Goal: Transaction & Acquisition: Purchase product/service

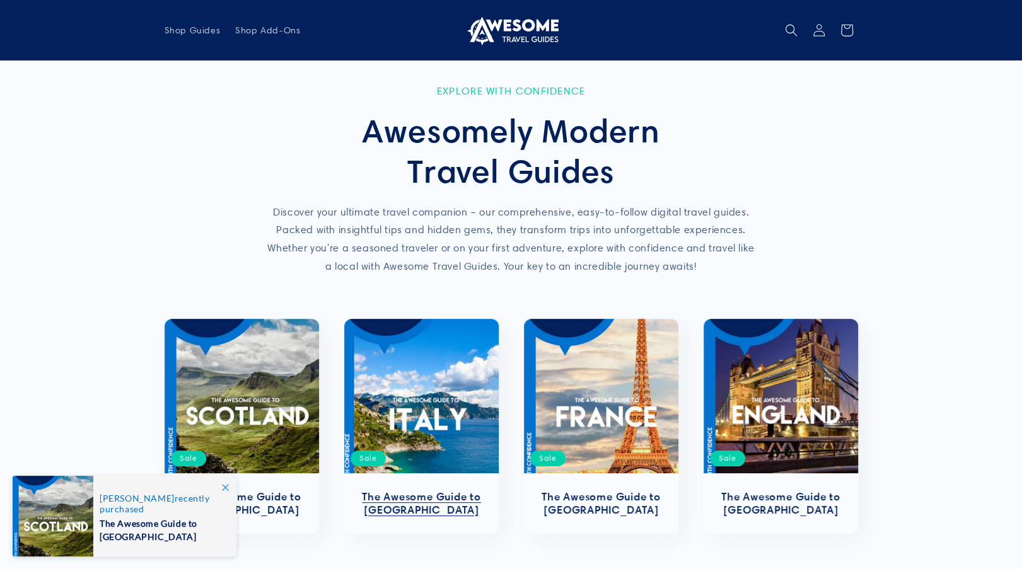
click at [423, 500] on link "The Awesome Guide to [GEOGRAPHIC_DATA]" at bounding box center [421, 504] width 129 height 26
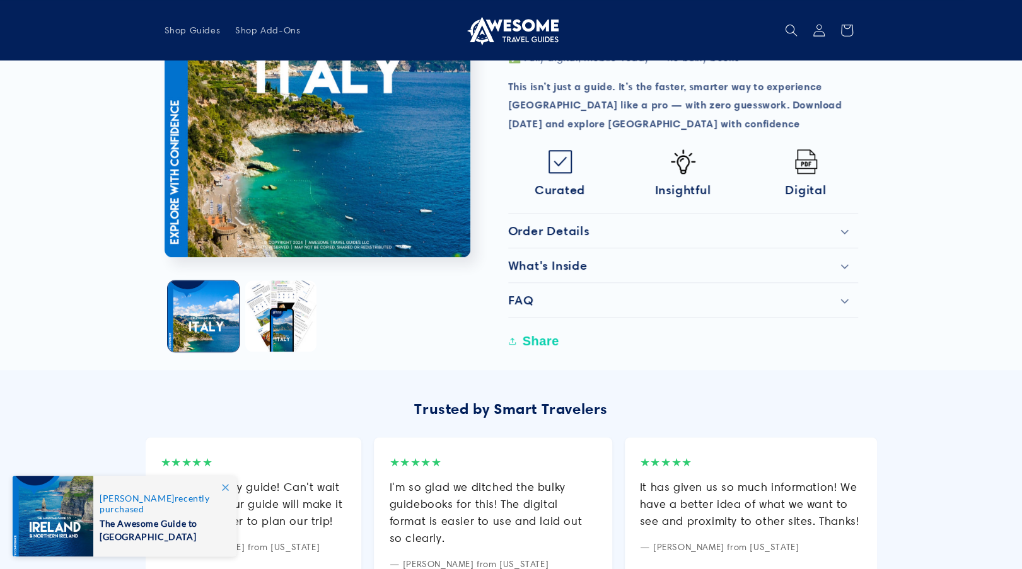
scroll to position [505, 0]
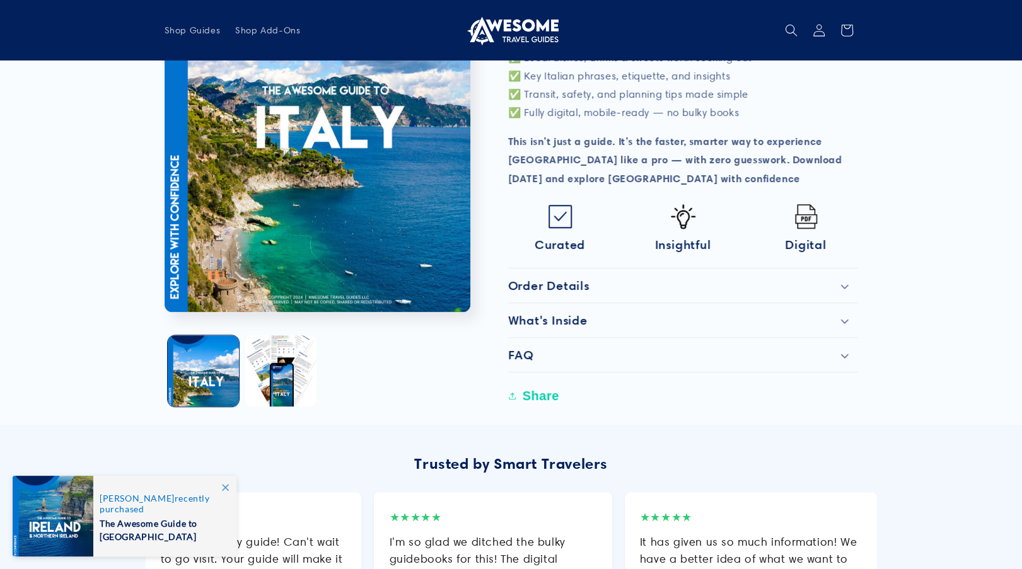
click at [850, 278] on div "Order Details" at bounding box center [683, 285] width 350 height 15
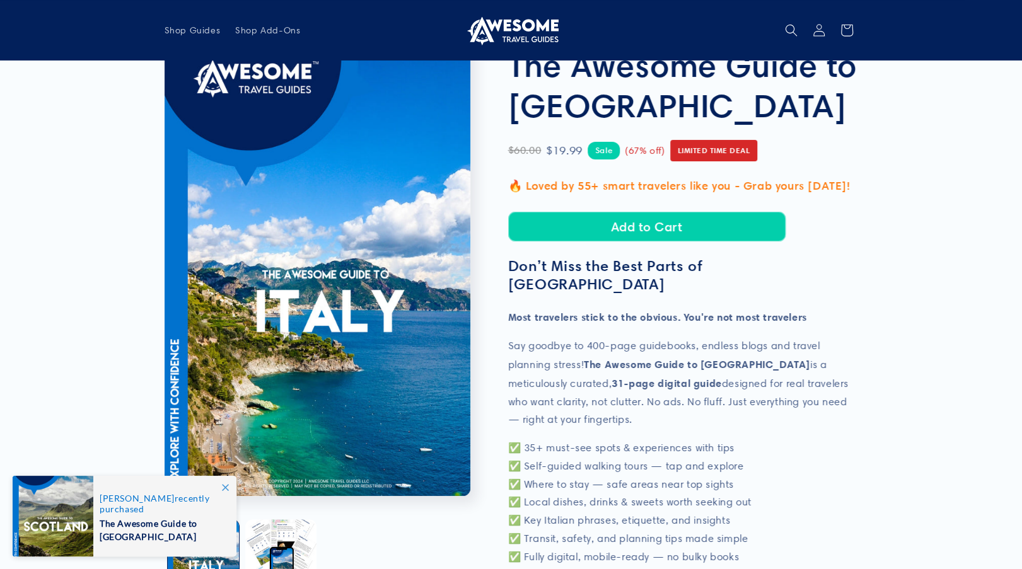
scroll to position [0, 0]
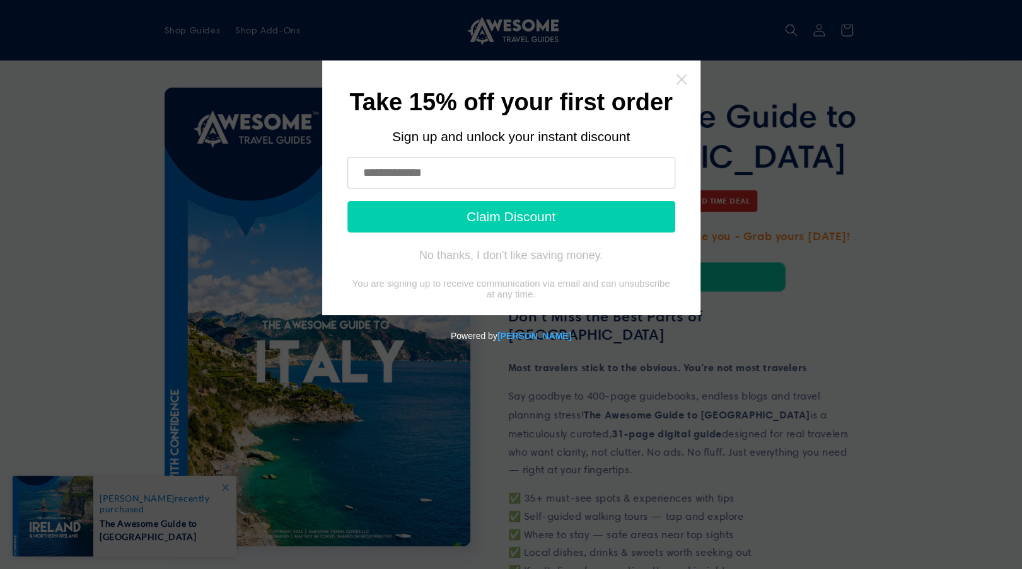
click at [677, 76] on icon "Close widget" at bounding box center [681, 79] width 10 height 10
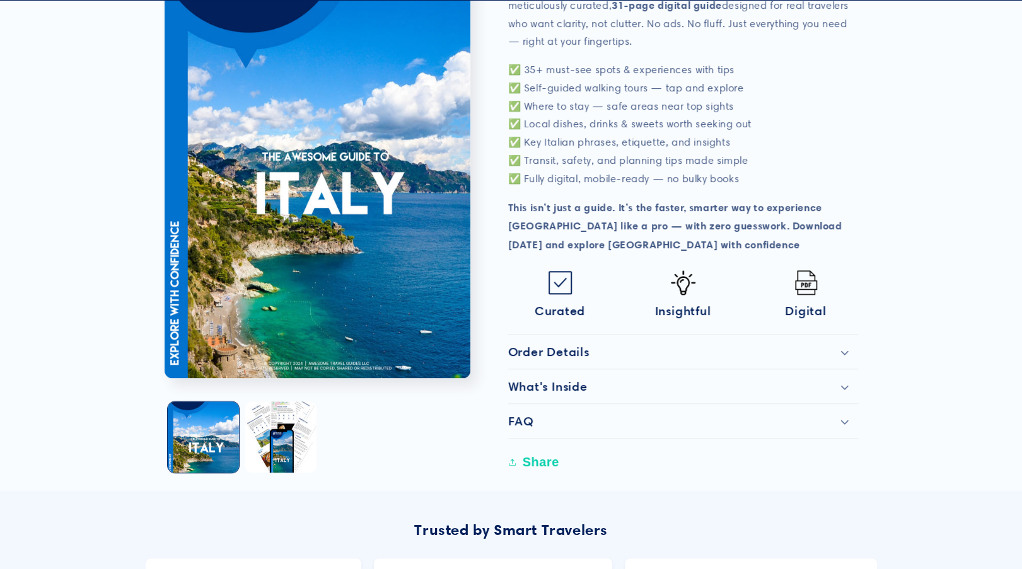
scroll to position [441, 0]
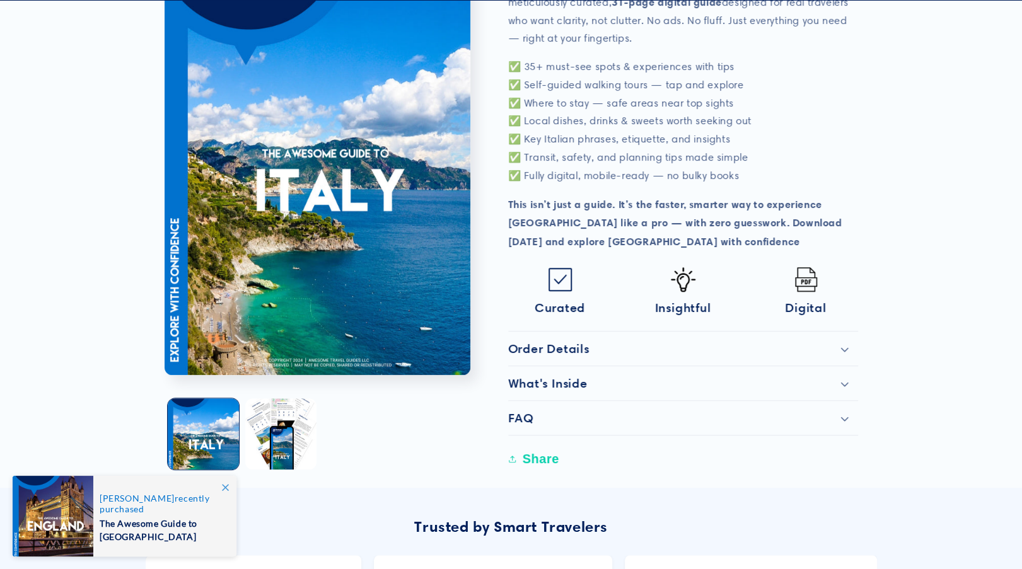
click at [845, 341] on div "Order Details" at bounding box center [683, 348] width 350 height 15
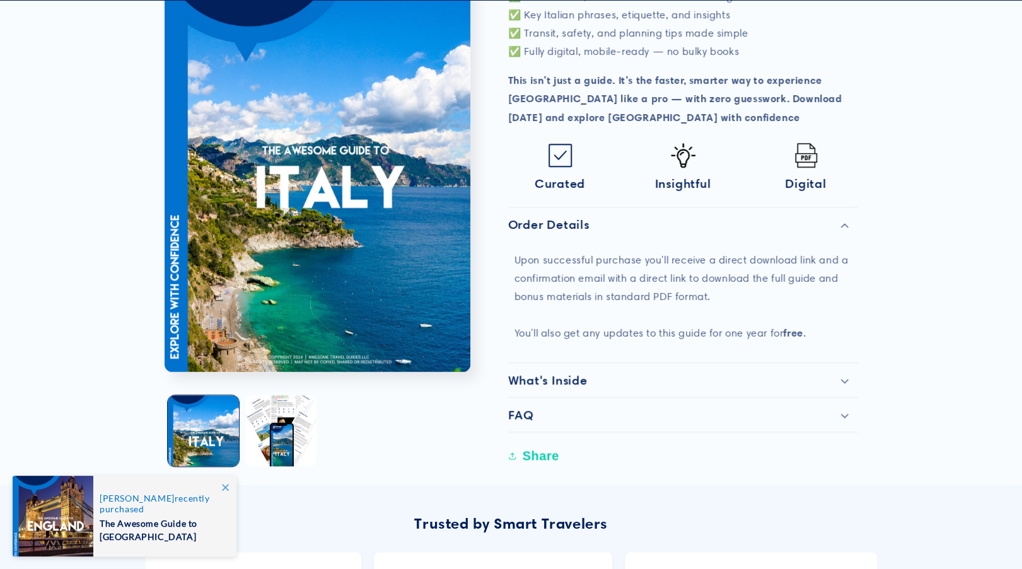
scroll to position [568, 0]
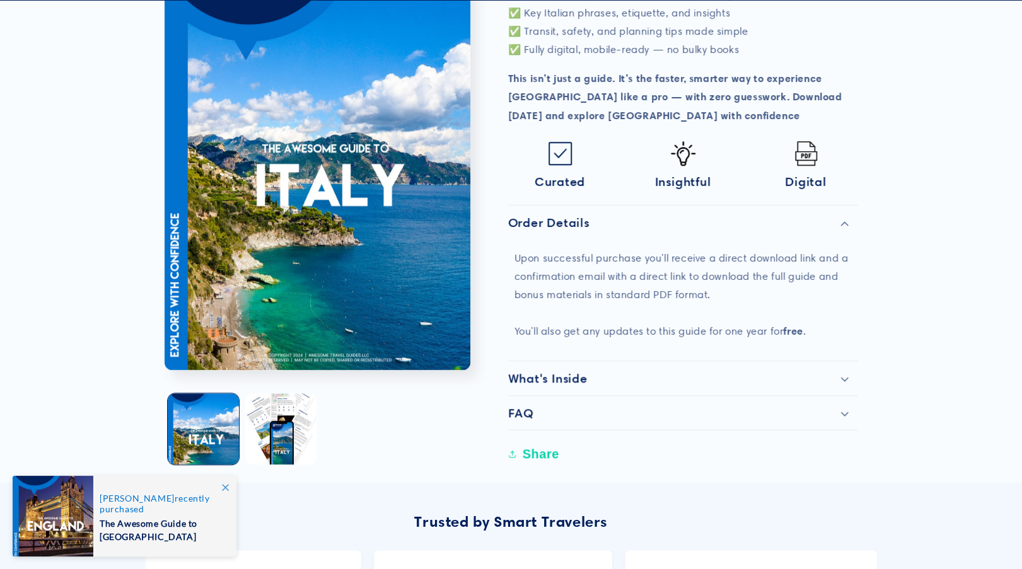
click at [841, 377] on icon at bounding box center [845, 379] width 8 height 5
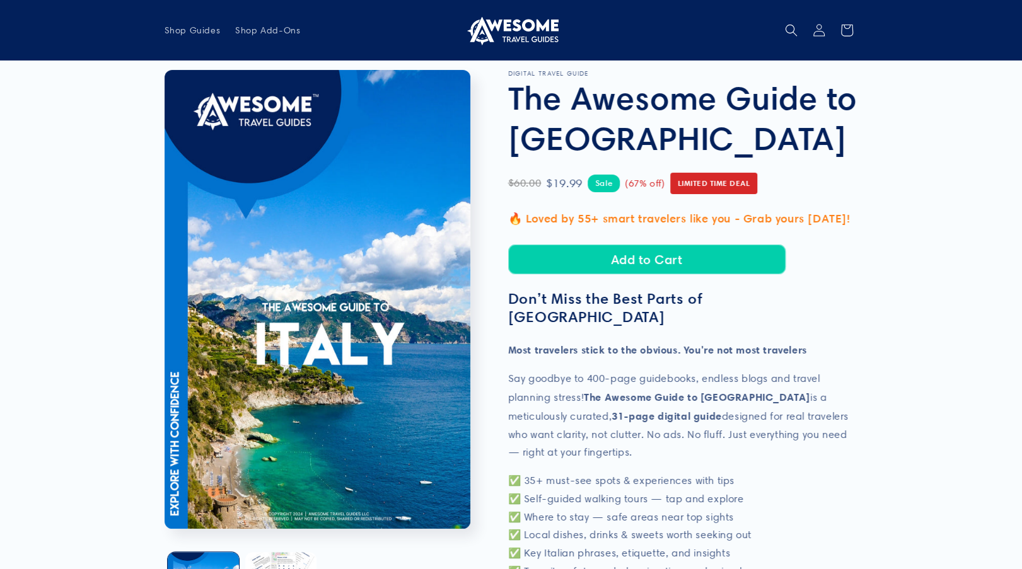
scroll to position [0, 0]
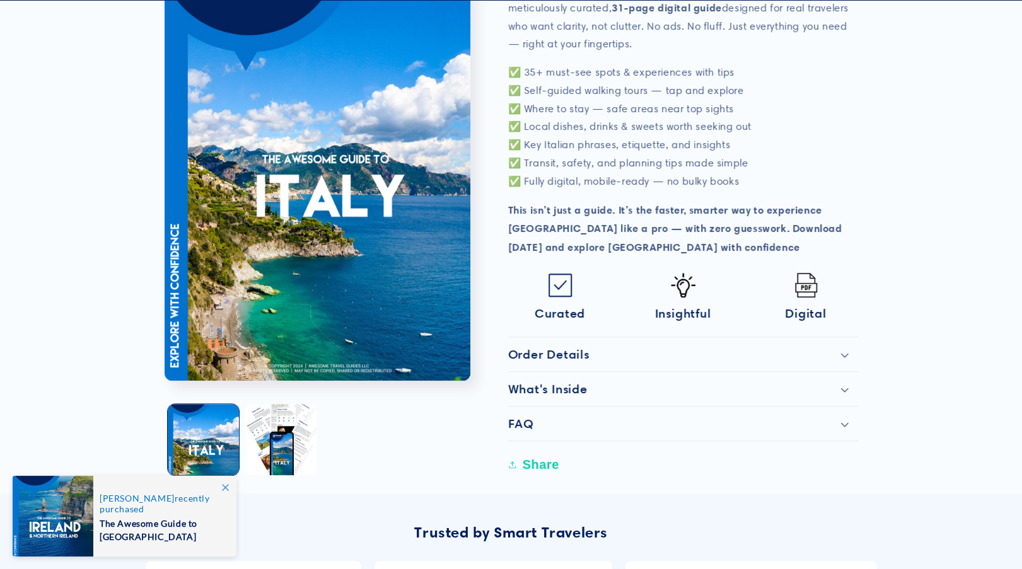
scroll to position [441, 0]
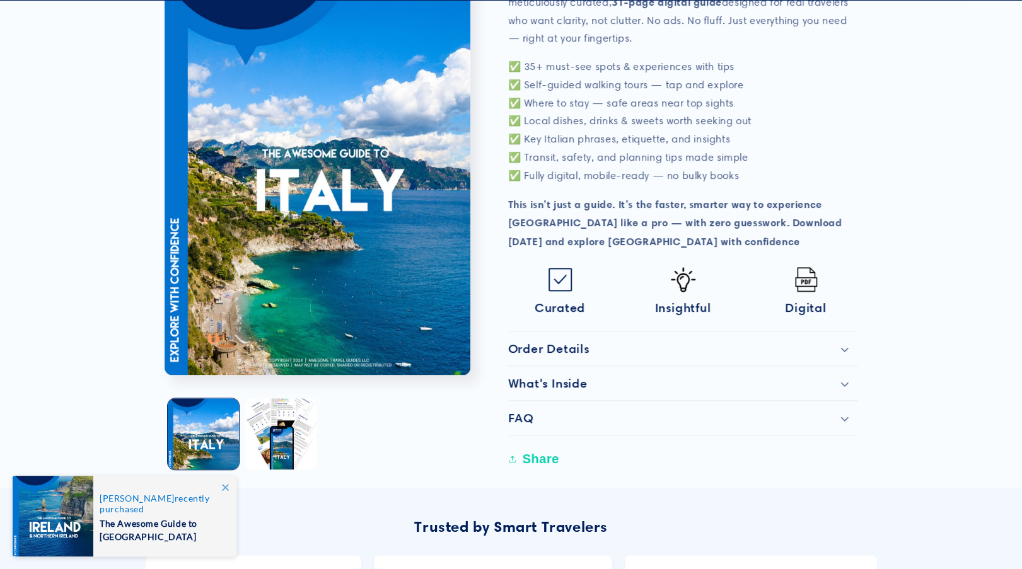
click at [846, 348] on icon at bounding box center [845, 350] width 8 height 4
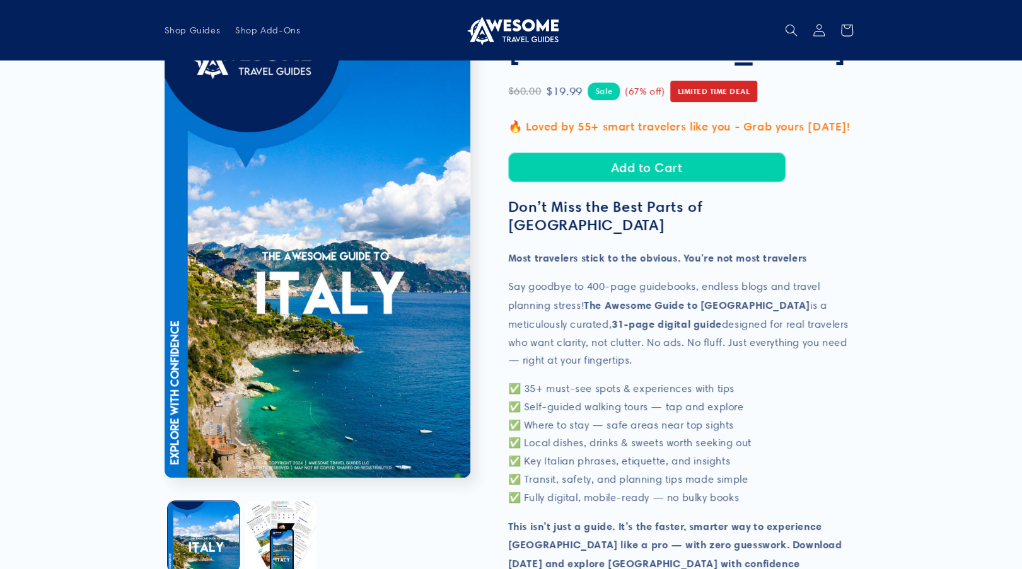
scroll to position [0, 0]
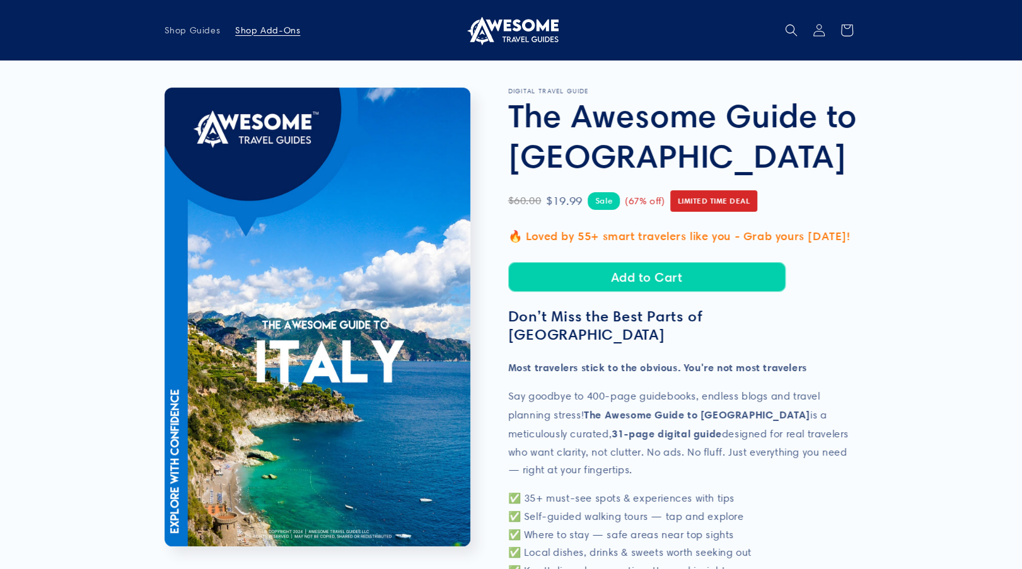
click at [261, 35] on span "Shop Add-Ons" at bounding box center [267, 30] width 65 height 11
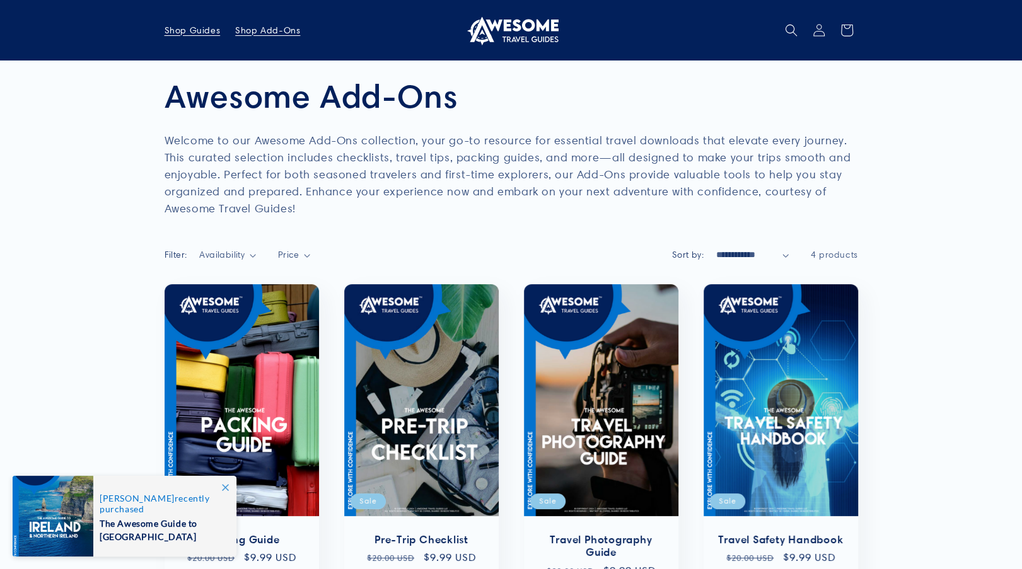
click at [189, 29] on span "Shop Guides" at bounding box center [193, 30] width 56 height 11
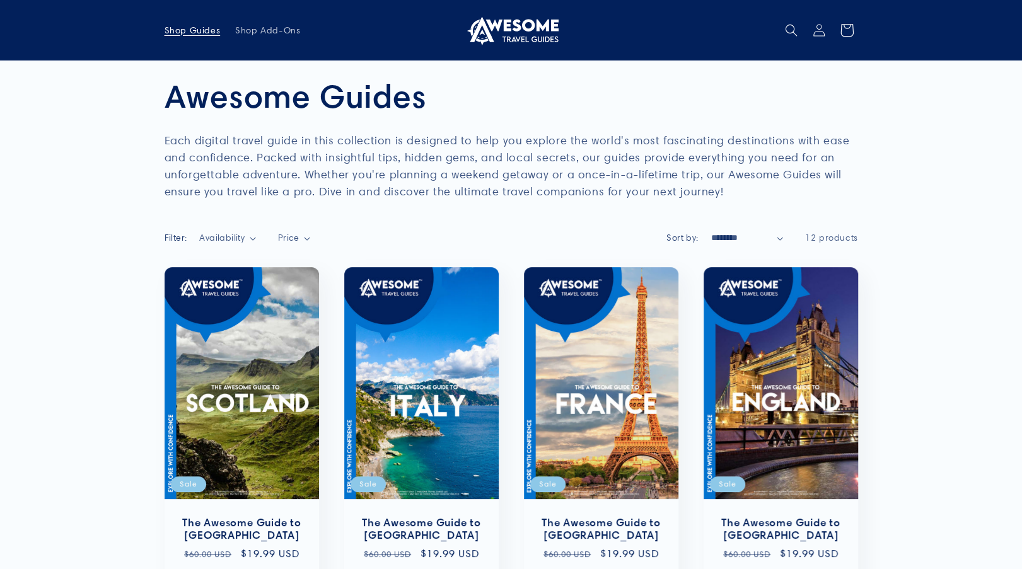
click at [848, 30] on icon at bounding box center [847, 30] width 30 height 30
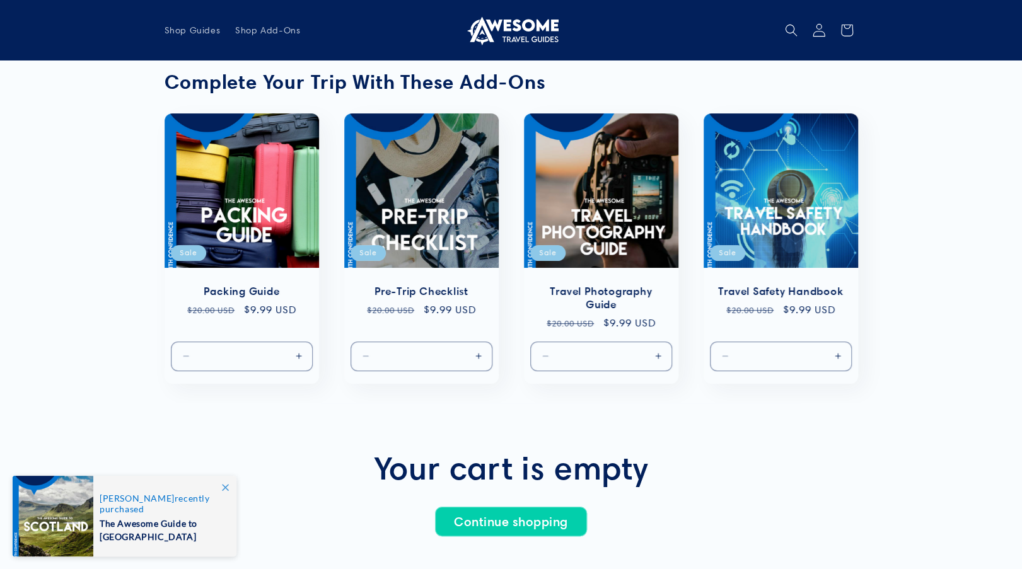
click at [816, 28] on icon at bounding box center [818, 29] width 13 height 13
